Goal: Information Seeking & Learning: Learn about a topic

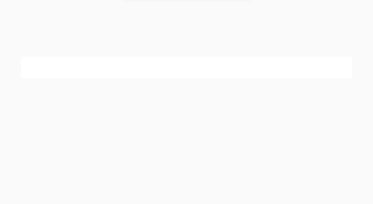
click at [233, 35] on button "Allow" at bounding box center [233, 33] width 24 height 13
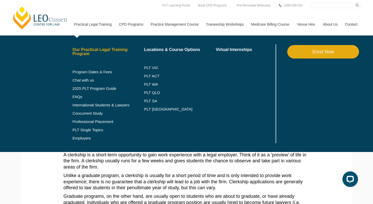
click at [78, 54] on link "Our Practical Legal Training Program" at bounding box center [109, 52] width 72 height 8
click at [146, 67] on link "PLT VIC" at bounding box center [180, 68] width 72 height 4
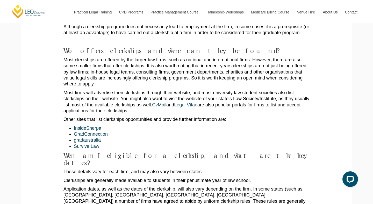
scroll to position [277, 0]
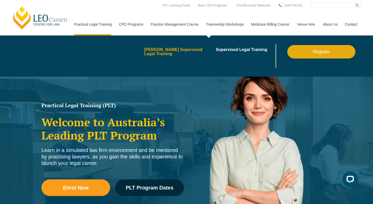
click at [184, 50] on link "[PERSON_NAME] Supervised Legal Training" at bounding box center [178, 52] width 68 height 8
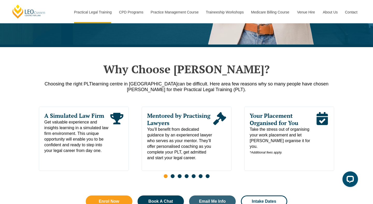
scroll to position [217, 0]
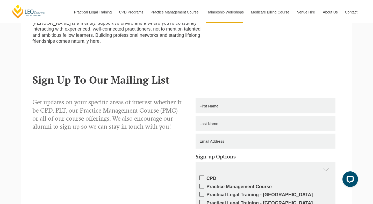
scroll to position [329, 0]
